Goal: Find specific page/section: Find specific page/section

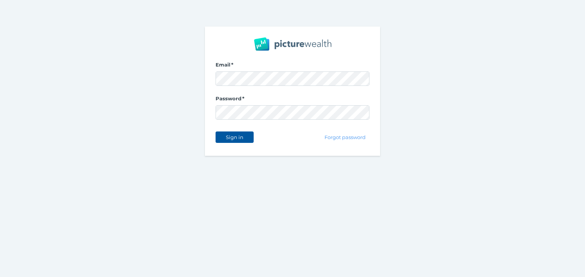
click at [227, 138] on span "Sign in" at bounding box center [234, 137] width 24 height 6
select select "25"
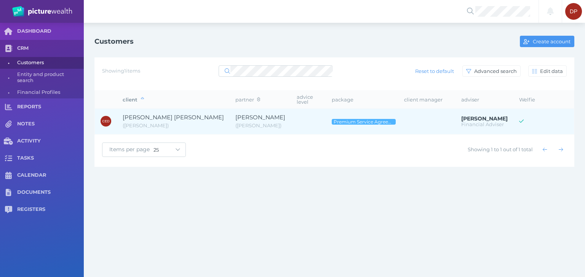
click at [235, 114] on span "[PERSON_NAME]" at bounding box center [260, 117] width 50 height 7
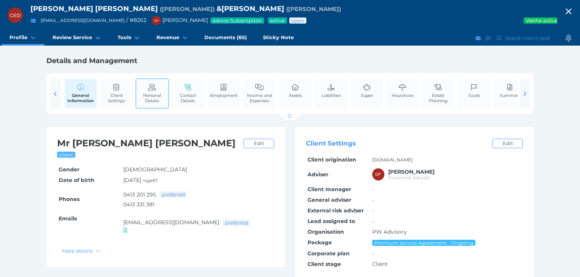
drag, startPoint x: 154, startPoint y: 93, endPoint x: 156, endPoint y: 97, distance: 4.6
click at [154, 93] on span "Personal Details" at bounding box center [152, 98] width 28 height 11
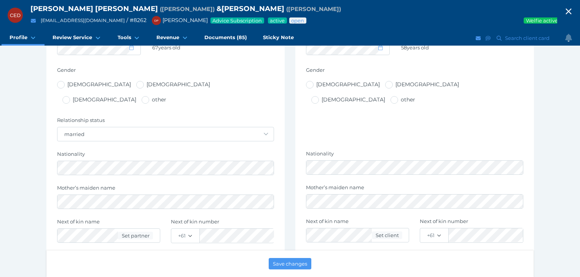
scroll to position [304, 0]
